Goal: Task Accomplishment & Management: Manage account settings

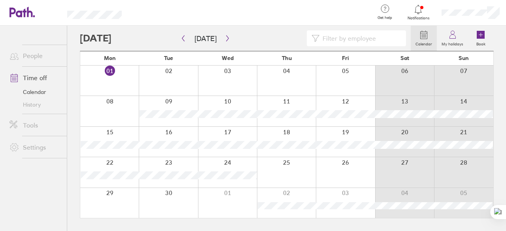
click at [229, 76] on div at bounding box center [227, 81] width 59 height 30
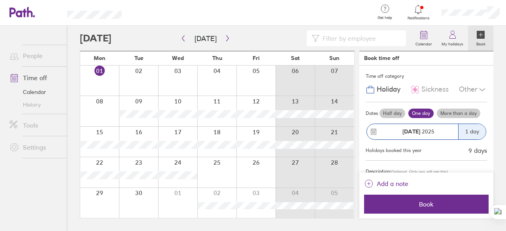
scroll to position [33, 0]
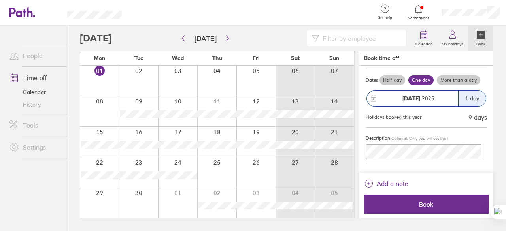
click at [400, 128] on div "Description (Optional. Only you will see this)" at bounding box center [426, 146] width 121 height 37
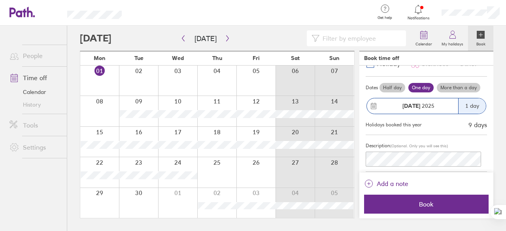
scroll to position [26, 0]
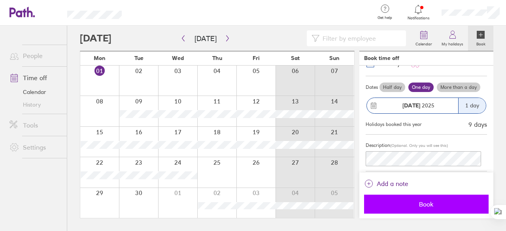
click at [428, 209] on button "Book" at bounding box center [426, 204] width 125 height 19
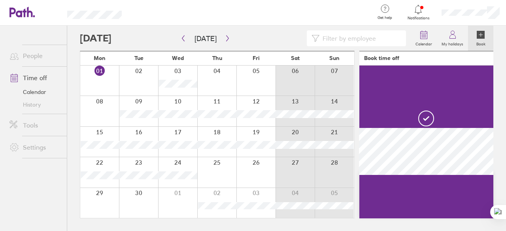
scroll to position [0, 0]
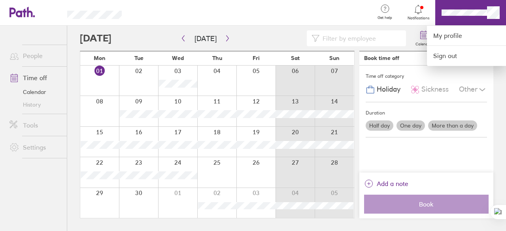
click at [424, 103] on div at bounding box center [253, 115] width 506 height 231
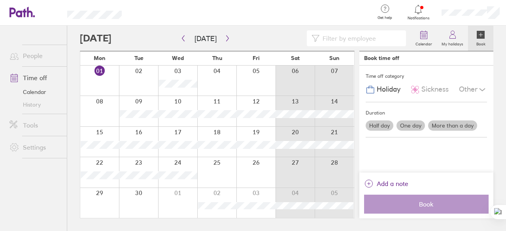
click at [35, 78] on link "Time off" at bounding box center [35, 78] width 64 height 16
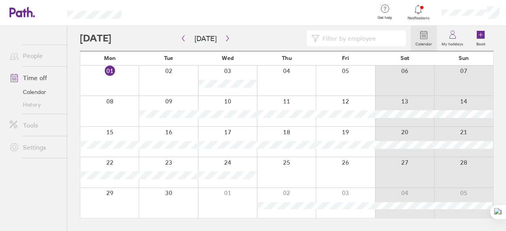
click at [35, 78] on link "Time off" at bounding box center [35, 78] width 64 height 16
click at [451, 37] on icon at bounding box center [452, 34] width 9 height 9
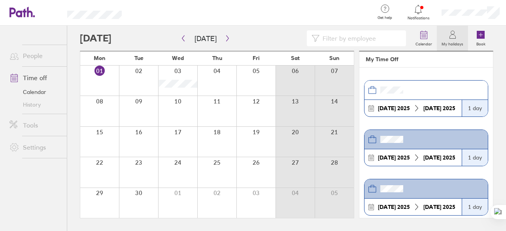
click at [439, 87] on header at bounding box center [426, 90] width 123 height 19
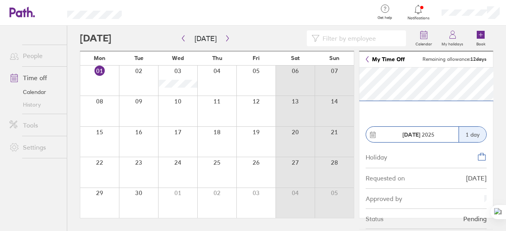
click at [367, 62] on icon at bounding box center [367, 59] width 3 height 6
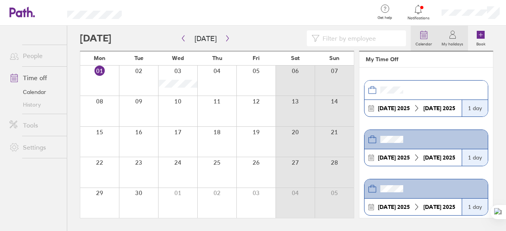
click at [427, 45] on label "Calendar" at bounding box center [424, 43] width 26 height 7
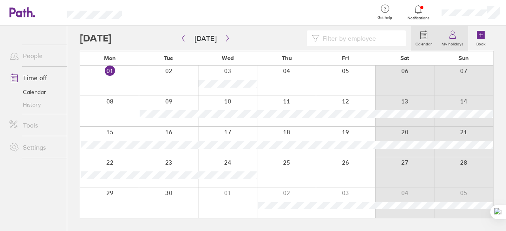
click at [448, 47] on link "My holidays" at bounding box center [452, 38] width 31 height 25
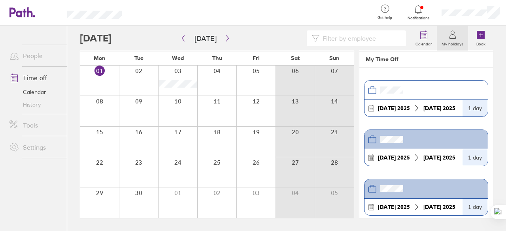
click at [420, 88] on header at bounding box center [426, 90] width 123 height 19
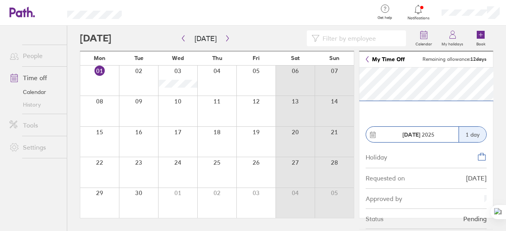
click at [368, 56] on header "My Time Off Remaining allowance: 12 days" at bounding box center [427, 59] width 134 height 16
click at [367, 58] on icon at bounding box center [367, 59] width 3 height 6
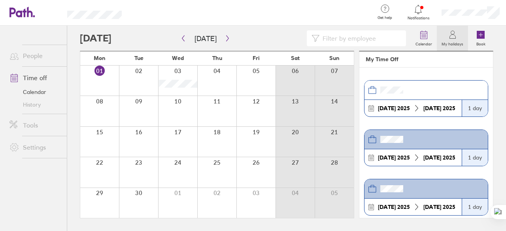
click at [404, 132] on header at bounding box center [426, 139] width 123 height 19
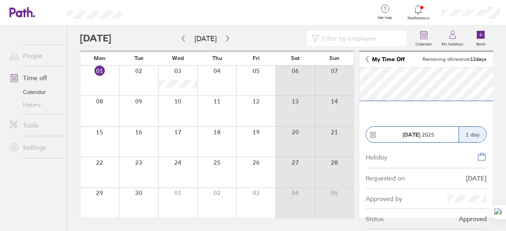
click at [366, 59] on icon at bounding box center [367, 60] width 2 height 6
